Goal: Information Seeking & Learning: Learn about a topic

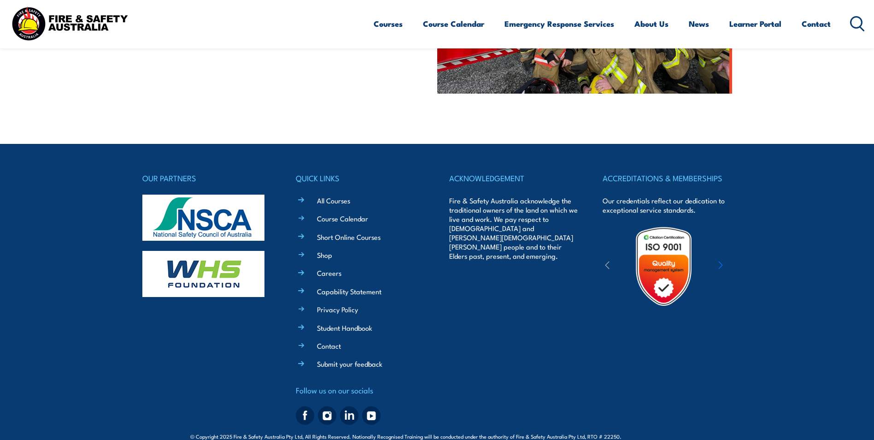
scroll to position [445, 0]
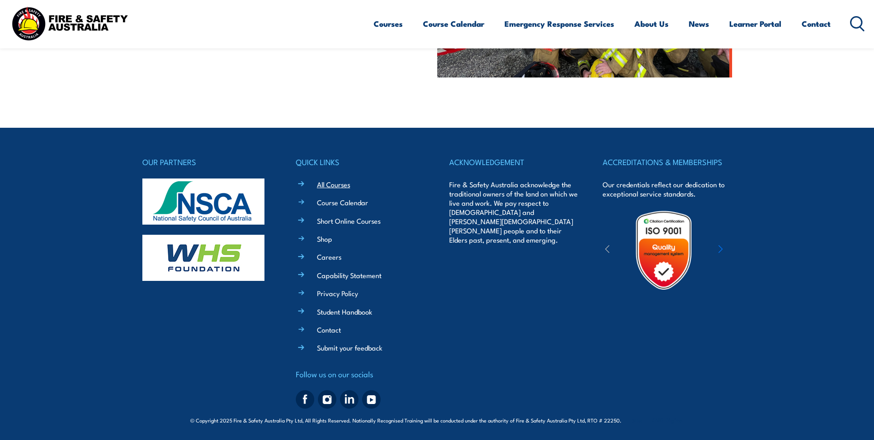
click at [343, 186] on link "All Courses" at bounding box center [333, 184] width 33 height 10
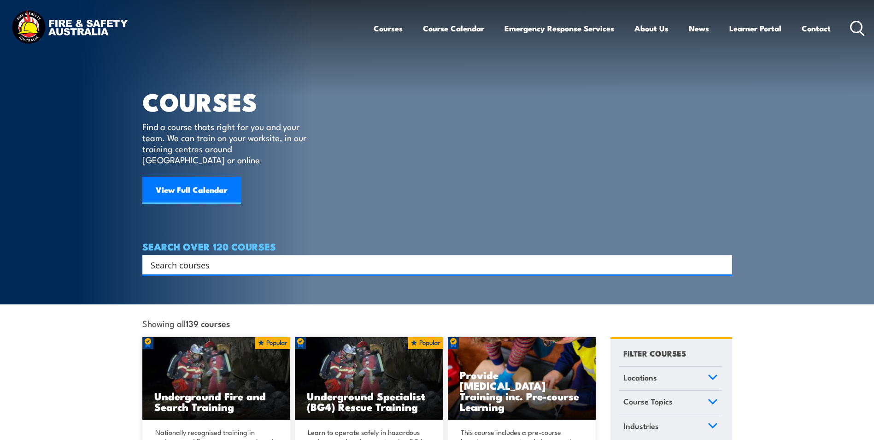
click at [296, 258] on input "Search input" at bounding box center [431, 265] width 561 height 14
paste input "Area Warden (PUAFER005 Operate as part of an emergency control organisation)"
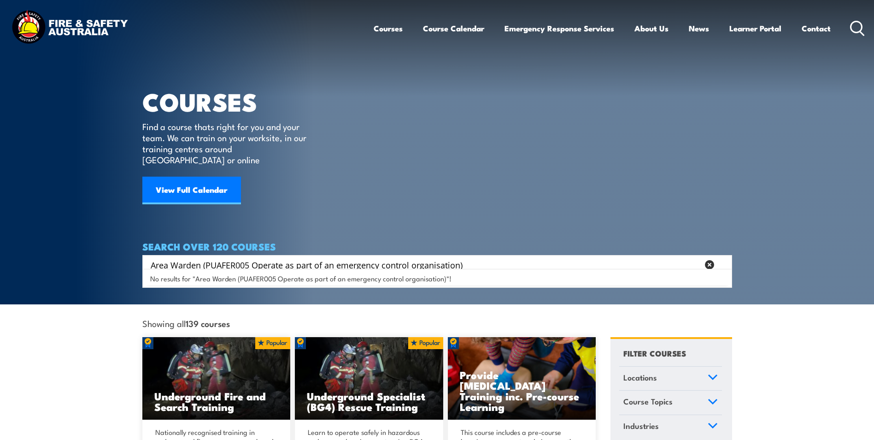
drag, startPoint x: 207, startPoint y: 253, endPoint x: 146, endPoint y: 250, distance: 61.4
click at [146, 258] on div "Area Warden (PUAFER005 Operate as part of an emergency control organisation) Se…" at bounding box center [437, 264] width 583 height 13
type input "PUAFER005 Operate as part of an emergency control organisation)"
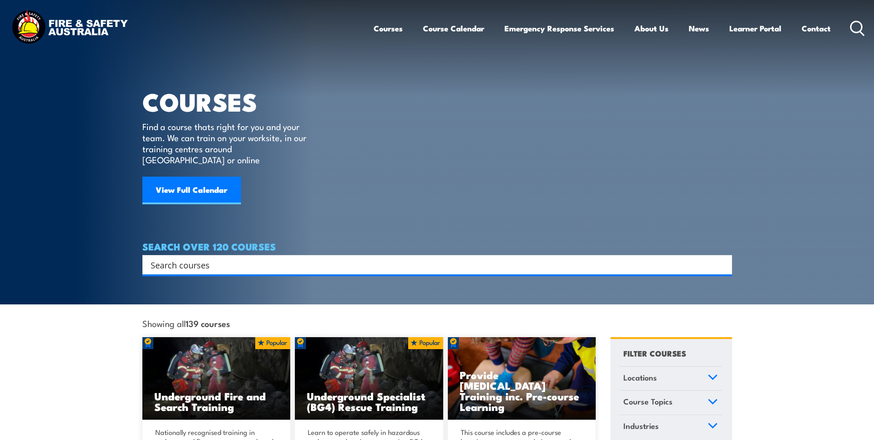
click at [241, 255] on div "Search" at bounding box center [437, 264] width 590 height 19
click at [273, 258] on input "Search input" at bounding box center [431, 265] width 561 height 14
type input "fire ward"
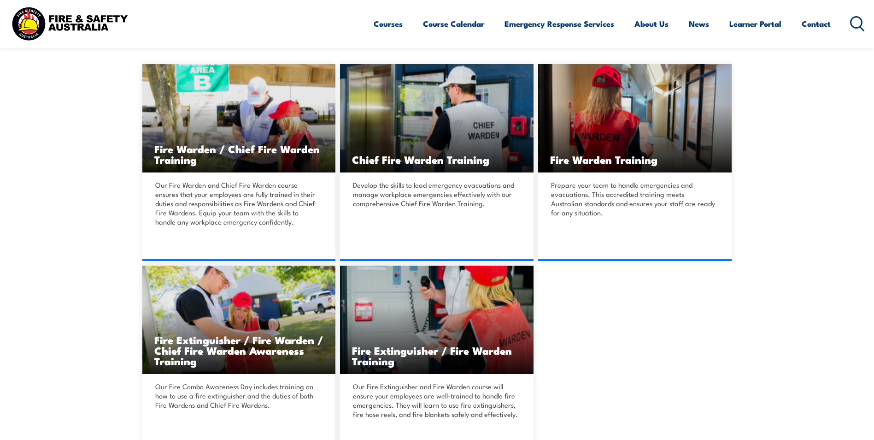
scroll to position [276, 0]
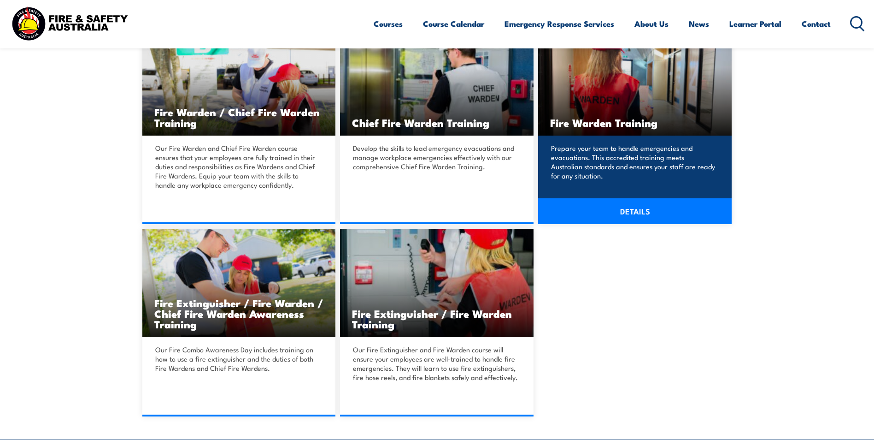
click at [619, 207] on link "DETAILS" at bounding box center [635, 211] width 194 height 26
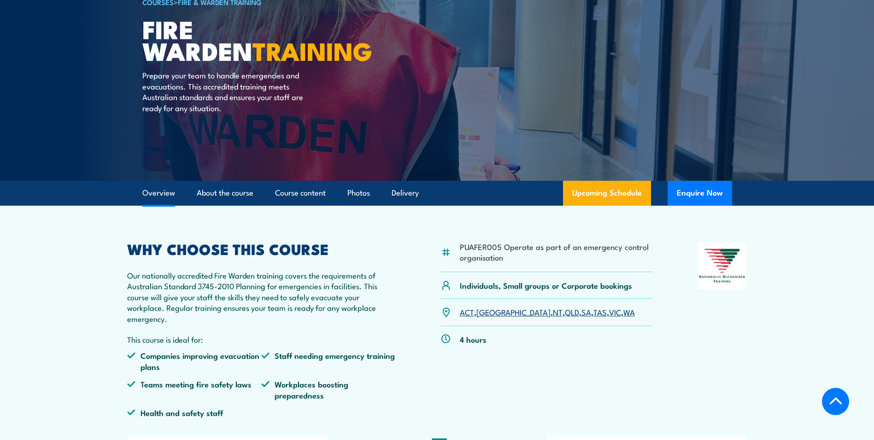
scroll to position [230, 0]
